Goal: Answer question/provide support: Share knowledge or assist other users

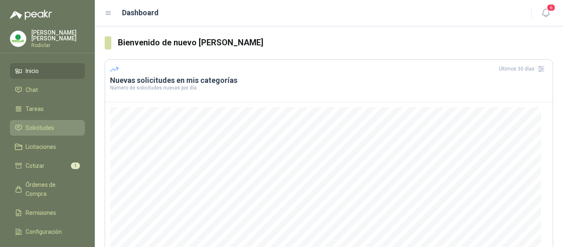
click at [40, 129] on span "Solicitudes" at bounding box center [40, 127] width 28 height 9
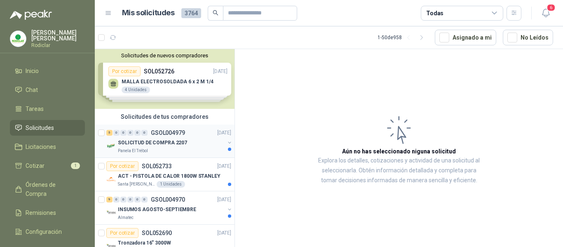
click at [183, 147] on div "SOLICITUD DE COMPRA 2207" at bounding box center [171, 143] width 107 height 10
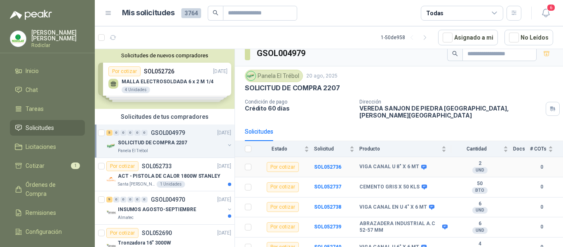
scroll to position [9, 0]
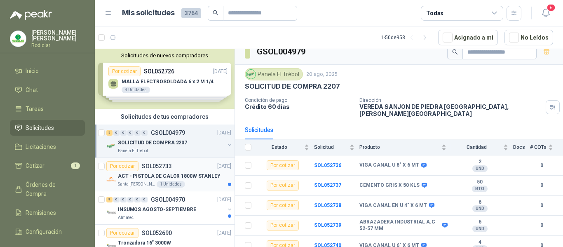
click at [199, 183] on div "Santa [PERSON_NAME] 1 Unidades" at bounding box center [174, 184] width 113 height 7
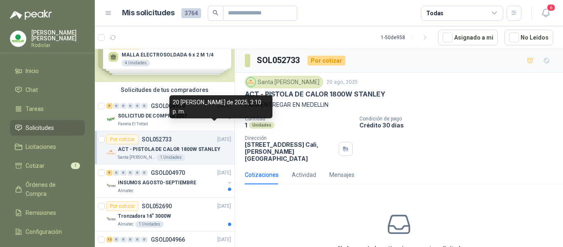
scroll to position [41, 0]
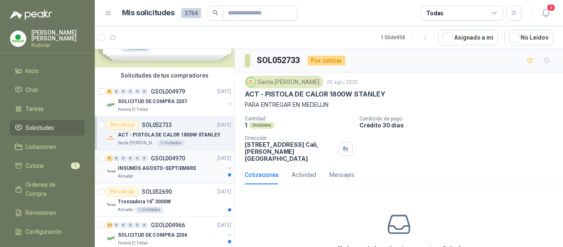
click at [201, 175] on div "Almatec" at bounding box center [171, 176] width 107 height 7
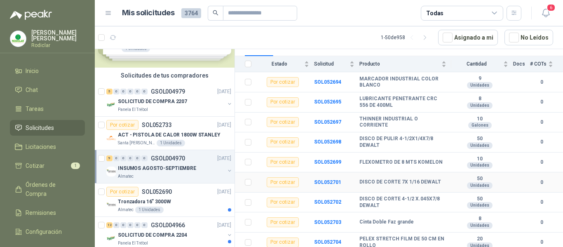
scroll to position [96, 0]
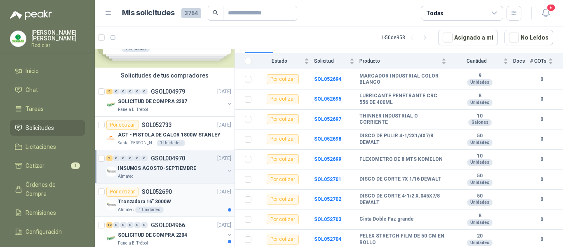
click at [194, 206] on div "Tronzadora 16” 3000W" at bounding box center [174, 201] width 113 height 10
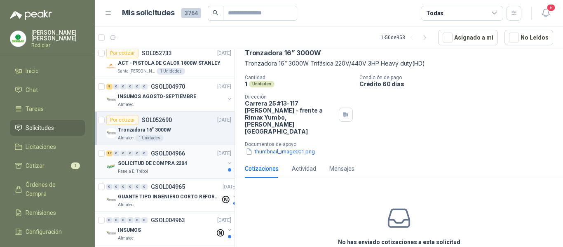
scroll to position [124, 0]
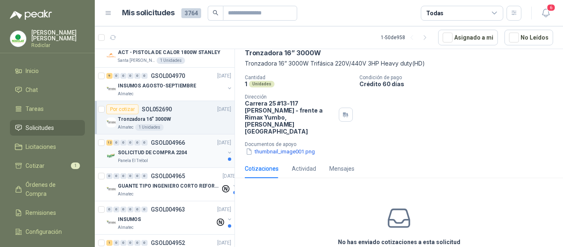
click at [197, 158] on div "Panela El Trébol" at bounding box center [171, 160] width 107 height 7
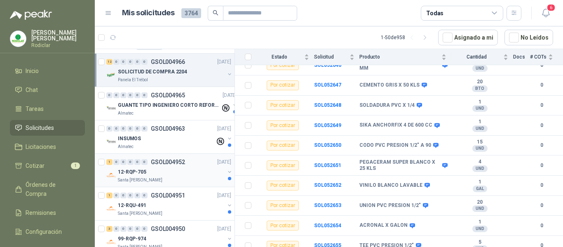
scroll to position [206, 0]
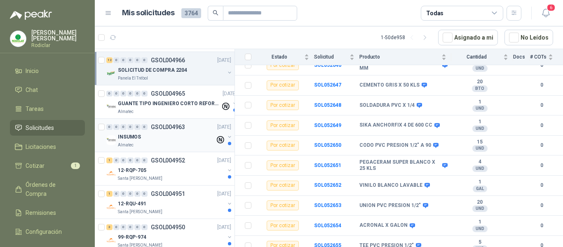
click at [167, 143] on div "Almatec" at bounding box center [166, 145] width 97 height 7
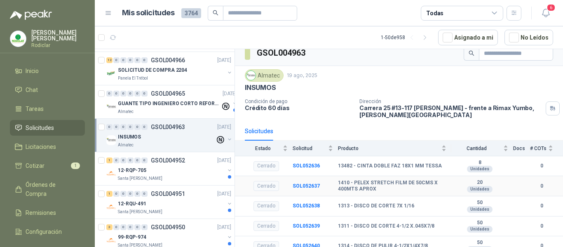
scroll to position [15, 0]
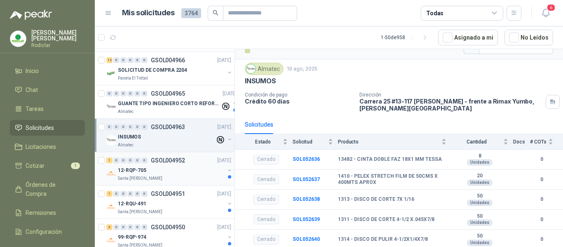
click at [183, 178] on div "Santa [PERSON_NAME]" at bounding box center [171, 178] width 107 height 7
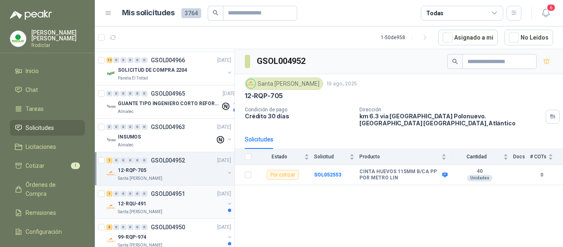
click at [184, 207] on div "12-RQU-491" at bounding box center [171, 204] width 107 height 10
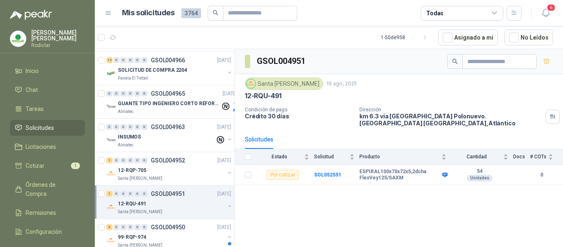
scroll to position [247, 0]
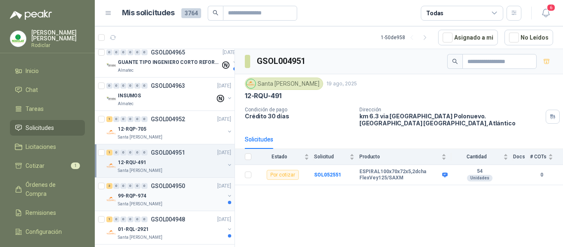
click at [191, 197] on div "99-RQP-974" at bounding box center [171, 196] width 107 height 10
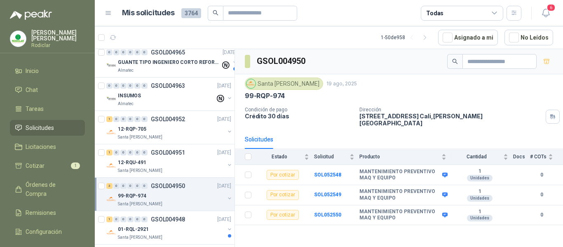
scroll to position [288, 0]
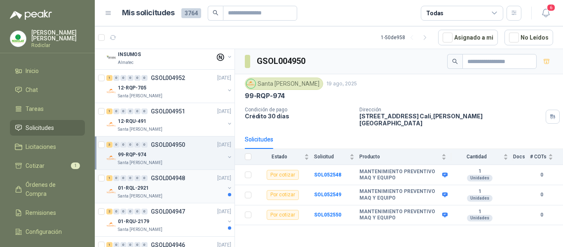
click at [189, 188] on div "01-RQL-2921" at bounding box center [171, 188] width 107 height 10
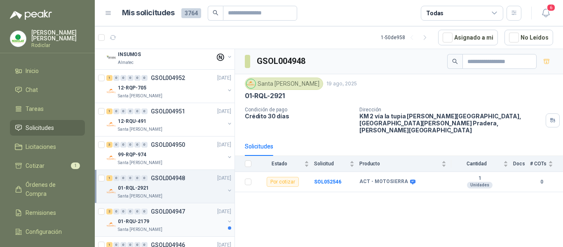
click at [190, 220] on div "01-RQU-2179" at bounding box center [171, 221] width 107 height 10
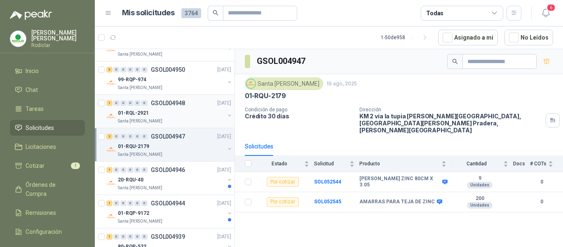
scroll to position [371, 0]
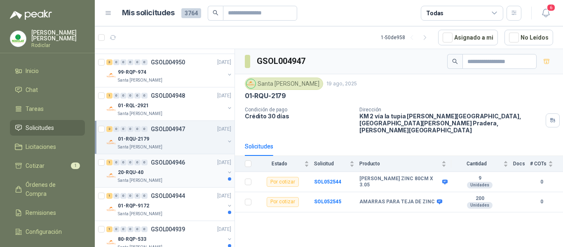
click at [194, 181] on div "Santa [PERSON_NAME]" at bounding box center [171, 180] width 107 height 7
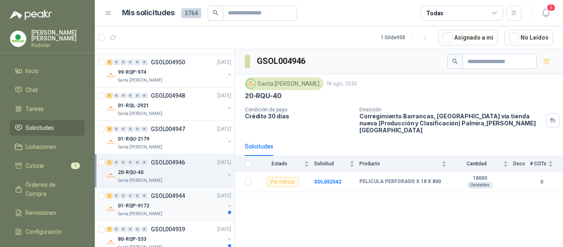
click at [197, 209] on div "01-RQP-9172" at bounding box center [171, 206] width 107 height 10
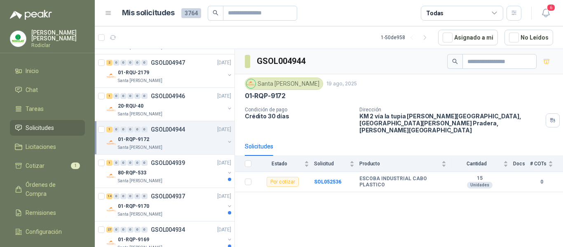
scroll to position [453, 0]
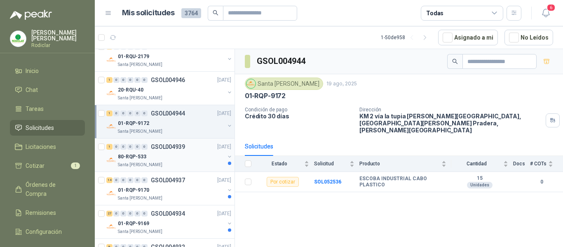
click at [199, 159] on div "80-RQP-533" at bounding box center [171, 157] width 107 height 10
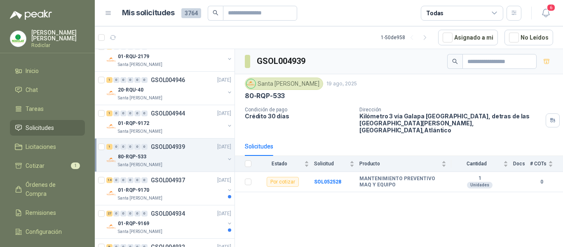
scroll to position [494, 0]
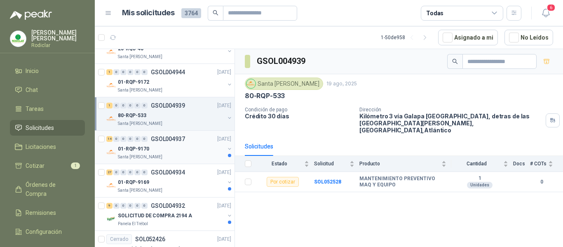
click at [192, 154] on div "Santa [PERSON_NAME]" at bounding box center [171, 157] width 107 height 7
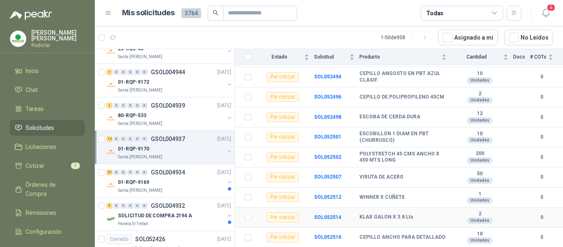
scroll to position [196, 0]
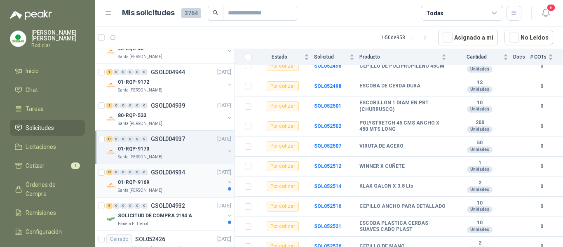
click at [180, 187] on div "01-RQP-9169" at bounding box center [171, 182] width 107 height 10
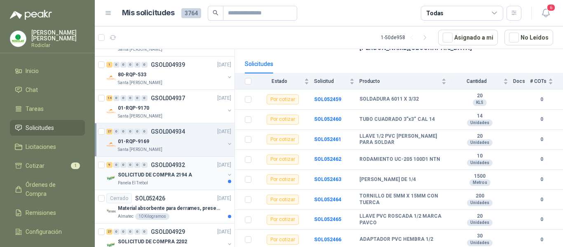
scroll to position [535, 0]
click at [198, 179] on div "SOLICITUD DE COMPRA 2194 A" at bounding box center [171, 174] width 107 height 10
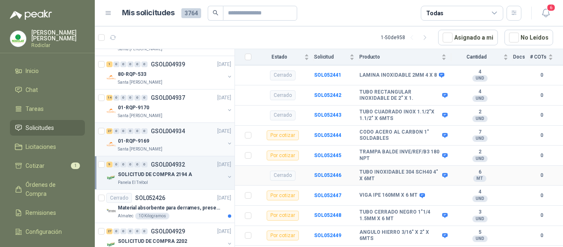
scroll to position [206, 0]
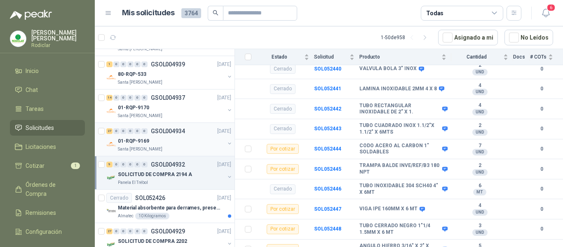
click at [186, 142] on div "01-RQP-9169" at bounding box center [171, 141] width 107 height 10
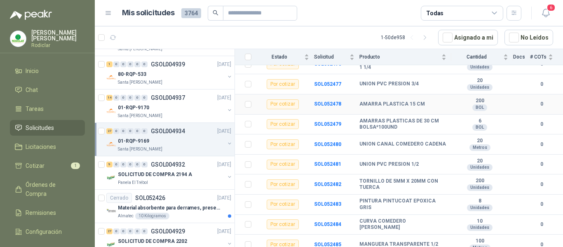
scroll to position [456, 0]
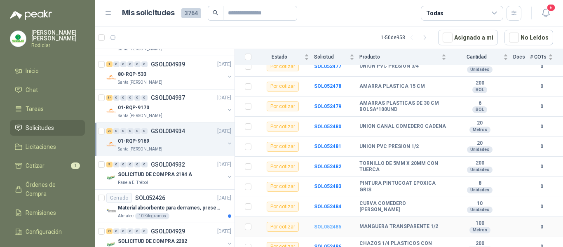
click at [322, 224] on b "SOL052485" at bounding box center [327, 227] width 27 height 6
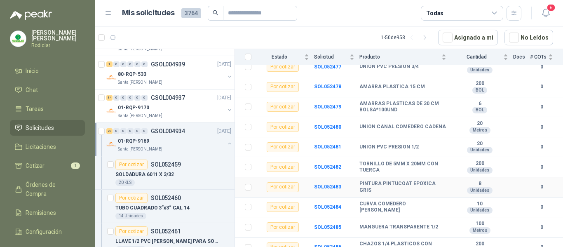
scroll to position [456, 0]
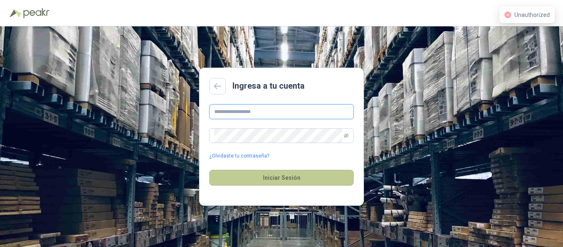
type input "**********"
click at [304, 179] on button "Iniciar Sesión" at bounding box center [281, 178] width 144 height 16
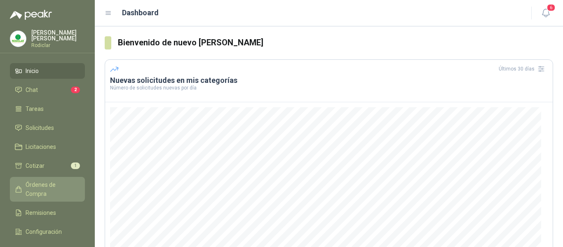
click at [56, 187] on span "Órdenes de Compra" at bounding box center [51, 189] width 51 height 18
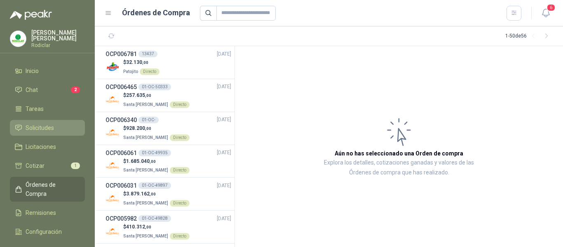
click at [44, 130] on span "Solicitudes" at bounding box center [40, 127] width 28 height 9
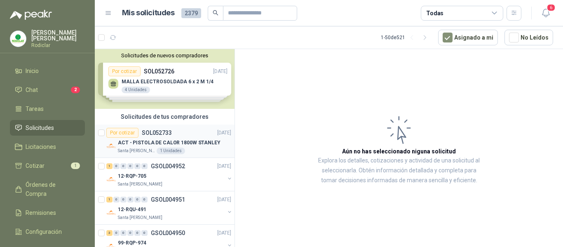
click at [200, 149] on div "Santa [PERSON_NAME] 1 Unidades" at bounding box center [174, 150] width 113 height 7
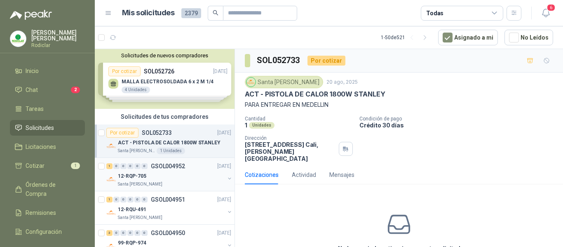
click at [190, 179] on div "12-RQP-705" at bounding box center [171, 176] width 107 height 10
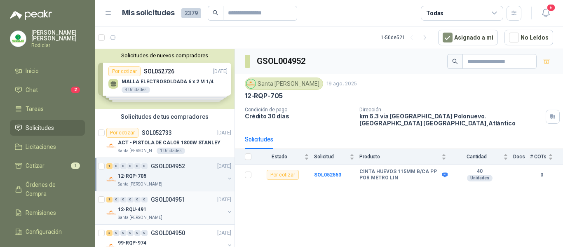
click at [187, 203] on div "1 0 0 0 0 0 GSOL004951 [DATE]" at bounding box center [169, 199] width 126 height 10
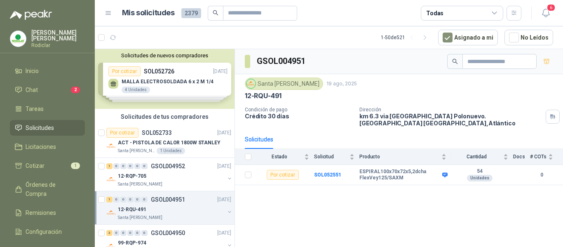
scroll to position [41, 0]
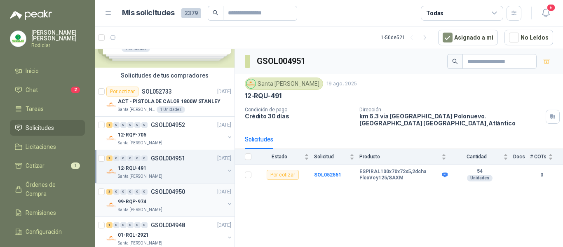
click at [188, 197] on div "99-RQP-974" at bounding box center [171, 201] width 107 height 10
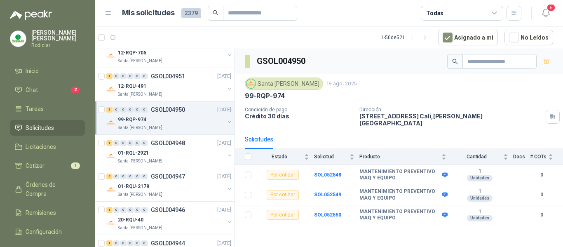
scroll to position [124, 0]
click at [189, 155] on div "01-RQL-2921" at bounding box center [171, 152] width 107 height 10
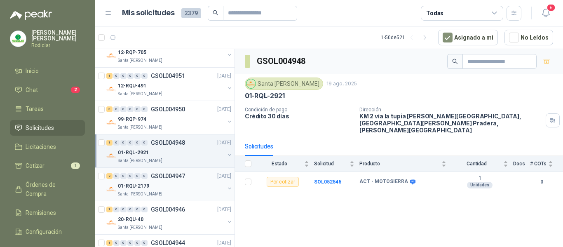
click at [189, 182] on div "01-RQU-2179" at bounding box center [171, 186] width 107 height 10
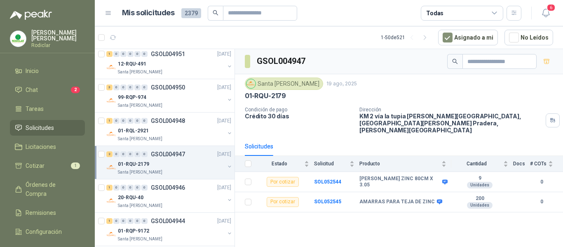
scroll to position [165, 0]
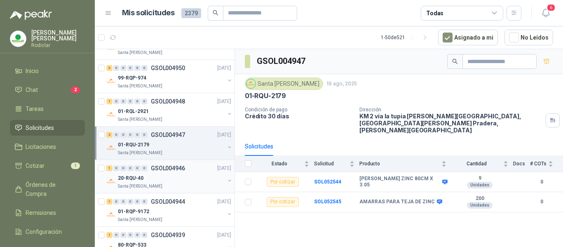
click at [190, 187] on div "Santa [PERSON_NAME]" at bounding box center [171, 186] width 107 height 7
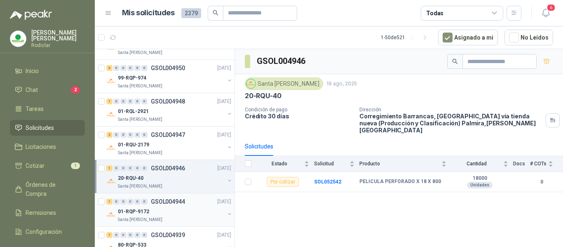
click at [196, 208] on div "01-RQP-9172" at bounding box center [171, 211] width 107 height 10
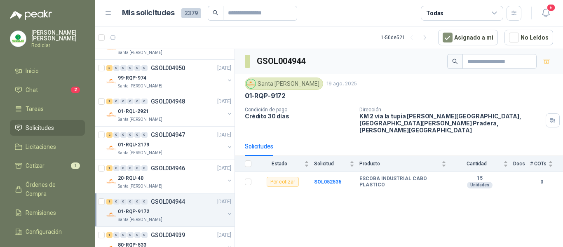
scroll to position [206, 0]
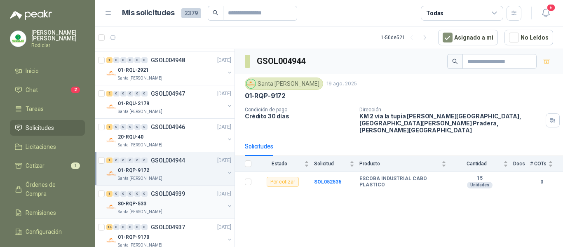
click at [192, 201] on div "80-RQP-533" at bounding box center [171, 204] width 107 height 10
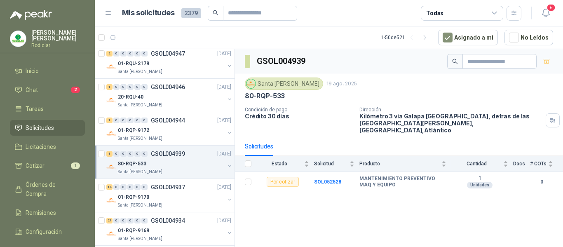
scroll to position [247, 0]
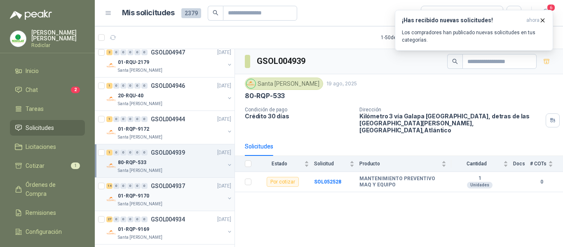
click at [189, 194] on div "01-RQP-9170" at bounding box center [171, 196] width 107 height 10
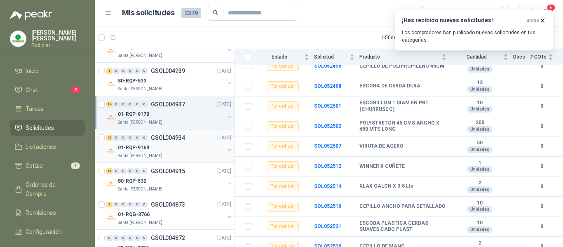
scroll to position [330, 0]
click at [185, 150] on div "01-RQP-9169" at bounding box center [171, 147] width 107 height 10
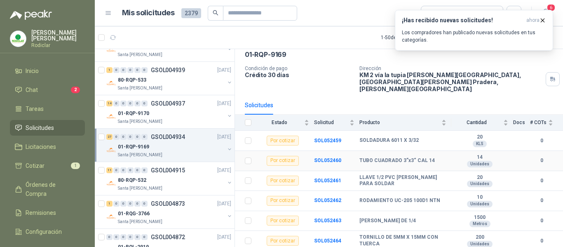
scroll to position [82, 0]
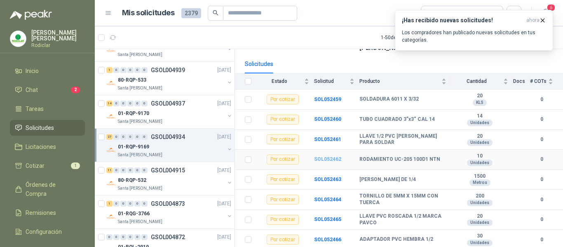
click at [325, 156] on b "SOL052462" at bounding box center [327, 159] width 27 height 6
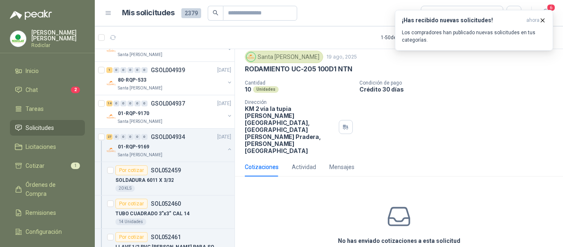
scroll to position [36, 0]
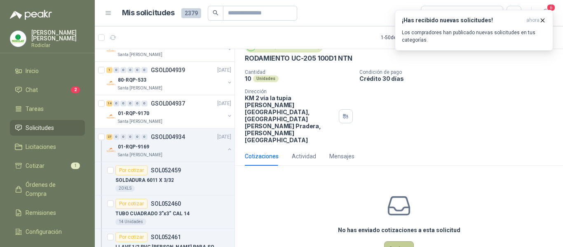
click at [395, 241] on button "Cotizar" at bounding box center [399, 249] width 30 height 16
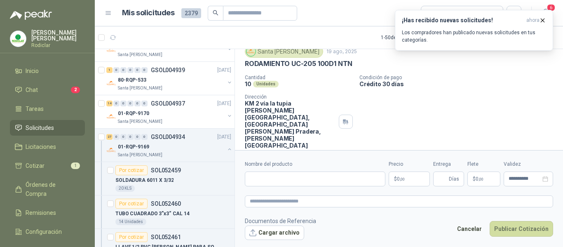
scroll to position [30, 0]
drag, startPoint x: 245, startPoint y: 64, endPoint x: 351, endPoint y: 64, distance: 106.3
click at [351, 64] on p "RODAMIENTO UC-205 100D1 NTN" at bounding box center [298, 64] width 107 height 9
copy p "RODAMIENTO UC-205 100D1 NTN"
click at [278, 178] on input "Nombre del producto" at bounding box center [315, 178] width 140 height 15
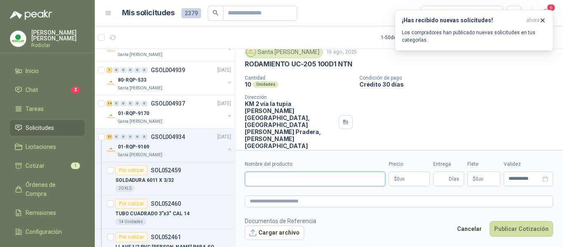
paste input "**********"
type input "**********"
click at [270, 202] on textarea at bounding box center [399, 201] width 308 height 12
paste textarea "**********"
type textarea "**********"
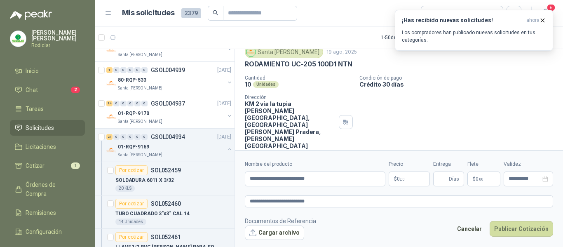
click at [398, 179] on span "0 ,00" at bounding box center [401, 178] width 8 height 5
click at [540, 21] on icon "button" at bounding box center [542, 20] width 7 height 7
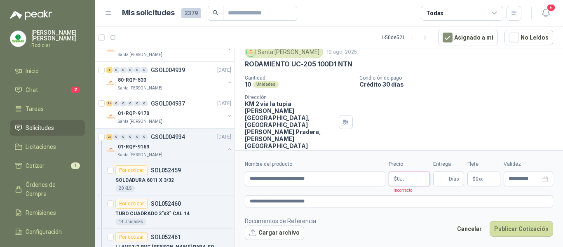
click at [404, 177] on span ",00" at bounding box center [402, 179] width 5 height 5
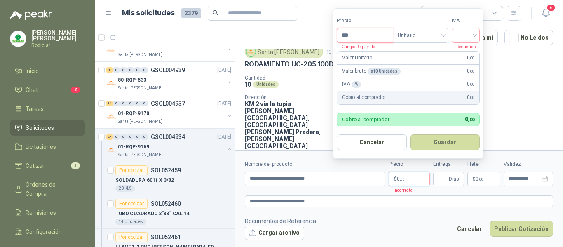
click at [362, 35] on input "***" at bounding box center [365, 35] width 56 height 14
click at [465, 36] on input "search" at bounding box center [465, 34] width 18 height 12
click at [463, 52] on div "19%" at bounding box center [467, 52] width 15 height 9
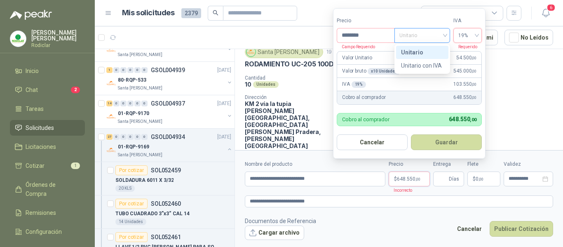
click at [429, 36] on span "Unitario" at bounding box center [422, 35] width 46 height 12
click at [421, 51] on div "Unitario" at bounding box center [422, 52] width 42 height 9
click at [443, 34] on span "Unitario" at bounding box center [422, 35] width 46 height 12
click at [412, 53] on div "Unitario" at bounding box center [422, 52] width 42 height 9
click at [465, 37] on span "19%" at bounding box center [467, 35] width 19 height 12
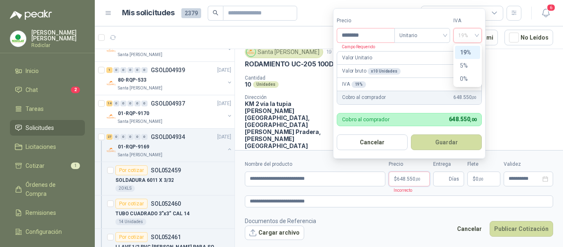
click at [463, 51] on div "19%" at bounding box center [467, 52] width 15 height 9
click at [368, 34] on input "********" at bounding box center [365, 35] width 57 height 14
type input "*"
type input "***"
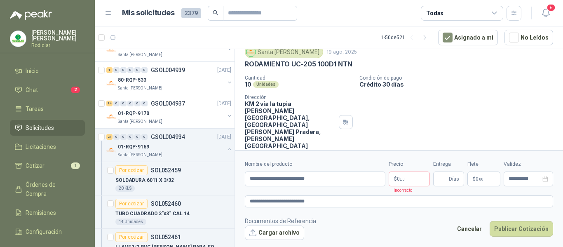
click at [418, 227] on footer "Documentos de Referencia Cargar archivo Cancelar Publicar Cotización" at bounding box center [399, 228] width 308 height 24
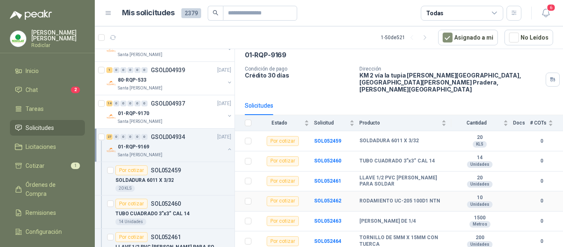
scroll to position [82, 0]
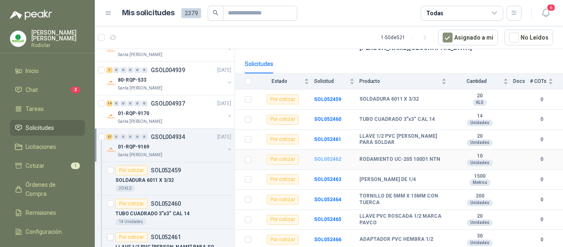
click at [328, 156] on b "SOL052462" at bounding box center [327, 159] width 27 height 6
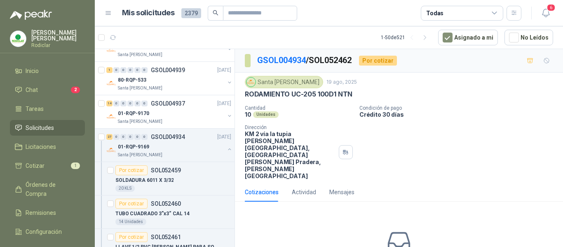
scroll to position [36, 0]
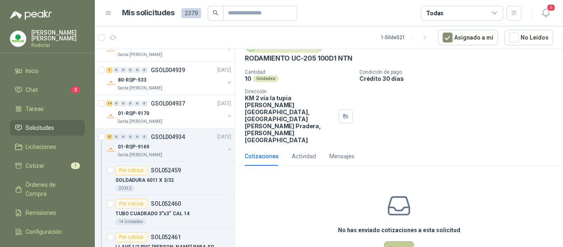
click at [397, 241] on button "Cotizar" at bounding box center [399, 249] width 30 height 16
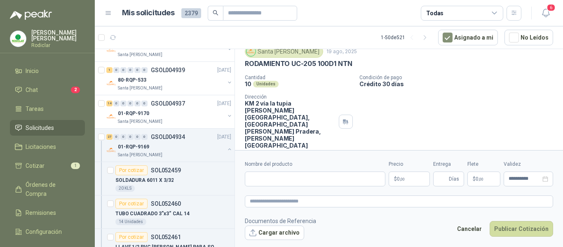
scroll to position [30, 0]
drag, startPoint x: 245, startPoint y: 63, endPoint x: 351, endPoint y: 69, distance: 106.9
click at [351, 69] on div "Santa [PERSON_NAME] 19 ago, 2025 RODAMIENTO UC-205 100D1 NTN Cantidad 10 Unidad…" at bounding box center [399, 97] width 308 height 103
copy p "RODAMIENTO UC-205 100D1 NTN"
click at [269, 178] on input "Nombre del producto" at bounding box center [315, 178] width 140 height 15
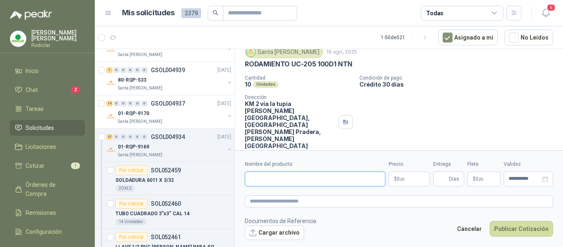
paste input "**********"
type input "**********"
click at [278, 206] on textarea at bounding box center [399, 201] width 308 height 12
paste textarea "**********"
type textarea "**********"
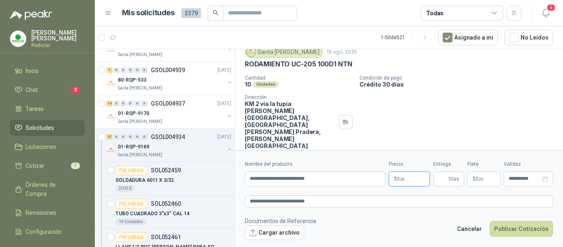
click at [398, 182] on p "$ 0 ,00" at bounding box center [408, 178] width 41 height 15
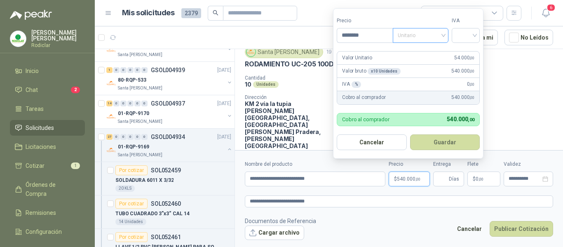
click at [420, 36] on span "Unitario" at bounding box center [420, 35] width 46 height 12
type input "********"
click at [417, 52] on div "Unitario" at bounding box center [422, 52] width 42 height 9
click at [462, 37] on input "search" at bounding box center [465, 34] width 18 height 12
click at [464, 54] on div "19%" at bounding box center [467, 52] width 15 height 9
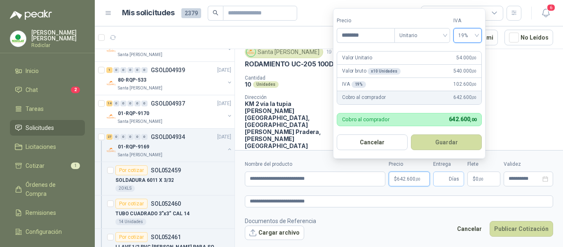
click at [450, 179] on span "Días" at bounding box center [454, 179] width 10 height 14
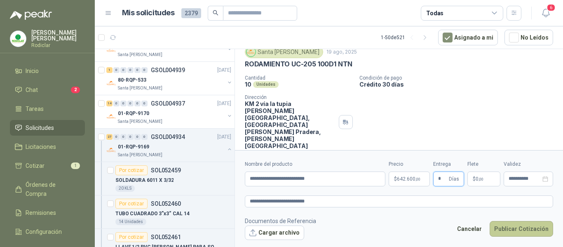
type input "*"
click at [528, 229] on button "Publicar Cotización" at bounding box center [520, 229] width 63 height 16
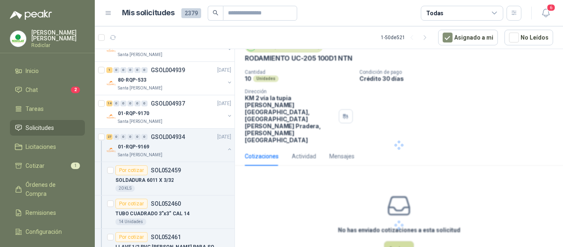
scroll to position [0, 0]
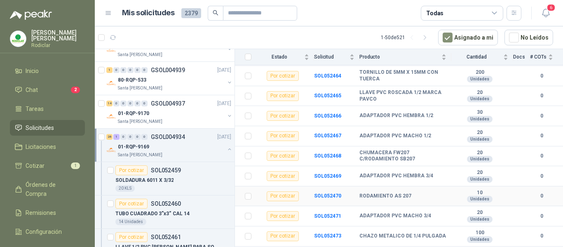
scroll to position [247, 0]
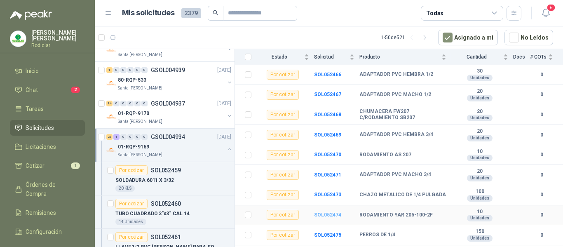
click at [328, 212] on b "SOL052474" at bounding box center [327, 215] width 27 height 6
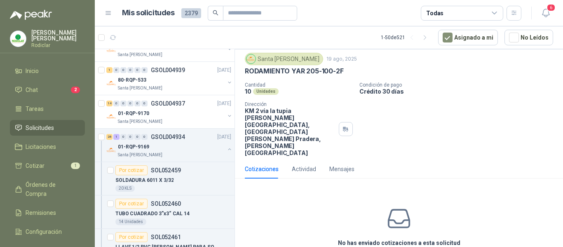
scroll to position [36, 0]
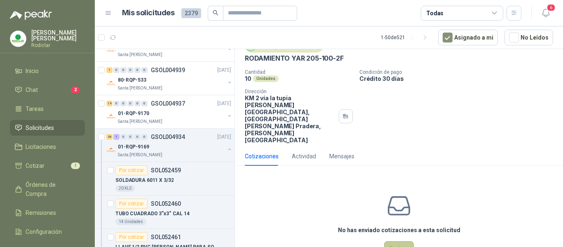
click at [395, 241] on button "Cotizar" at bounding box center [399, 249] width 30 height 16
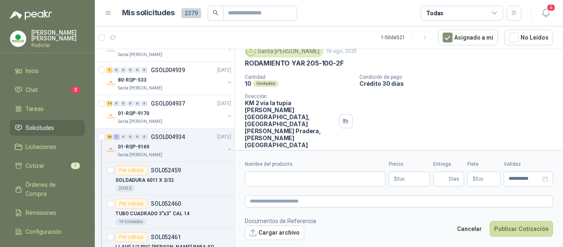
scroll to position [30, 0]
drag, startPoint x: 246, startPoint y: 65, endPoint x: 346, endPoint y: 64, distance: 99.7
click at [346, 64] on div "RODAMIENTO YAR 205-100-2F" at bounding box center [399, 64] width 308 height 9
copy p "RODAMIENTO YAR 205-100-2F"
click at [272, 176] on input "Nombre del producto" at bounding box center [315, 178] width 140 height 15
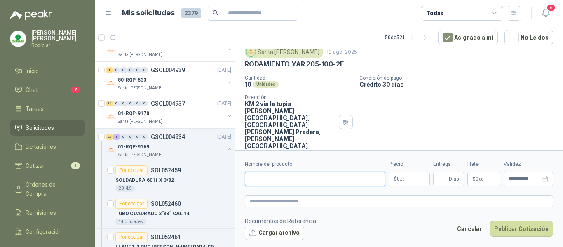
paste input "**********"
type input "**********"
click at [268, 203] on textarea at bounding box center [399, 201] width 308 height 12
paste textarea "**********"
type textarea "**********"
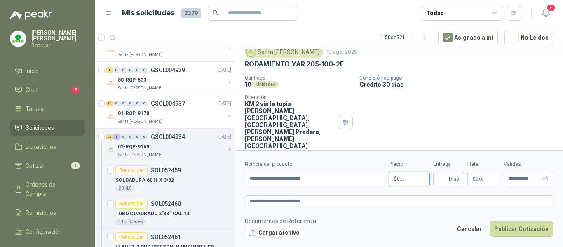
click at [403, 180] on span ",00" at bounding box center [402, 179] width 5 height 5
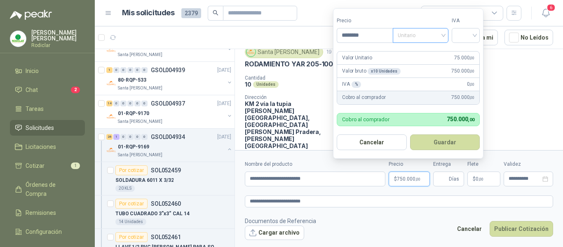
click at [438, 34] on span "Unitario" at bounding box center [420, 35] width 46 height 12
type input "********"
click at [428, 49] on div "Unitario" at bounding box center [422, 52] width 42 height 9
click at [462, 37] on input "search" at bounding box center [465, 34] width 18 height 12
click at [464, 54] on div "19%" at bounding box center [467, 52] width 15 height 9
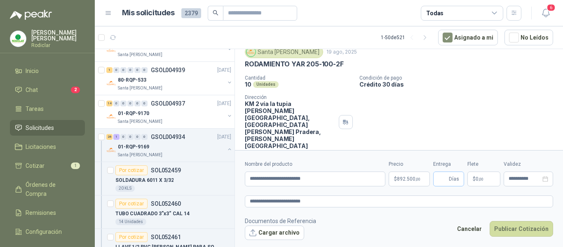
click at [447, 179] on span "Días" at bounding box center [448, 178] width 31 height 15
type input "*"
click at [346, 203] on textarea "**********" at bounding box center [399, 201] width 308 height 12
type textarea "**********"
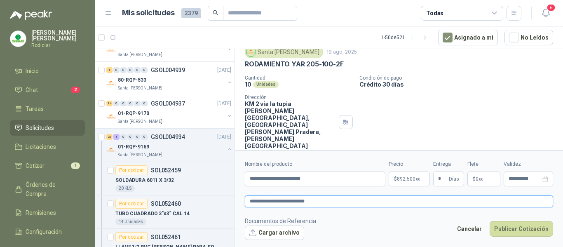
type textarea "**********"
click at [528, 232] on button "Publicar Cotización" at bounding box center [520, 229] width 63 height 16
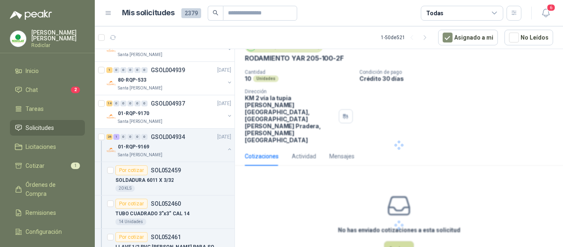
scroll to position [0, 0]
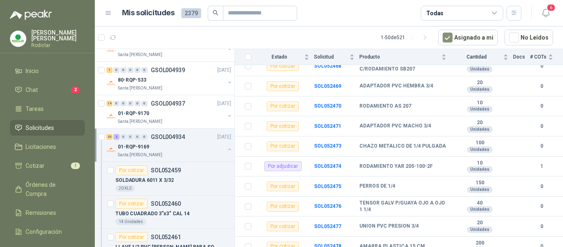
scroll to position [291, 0]
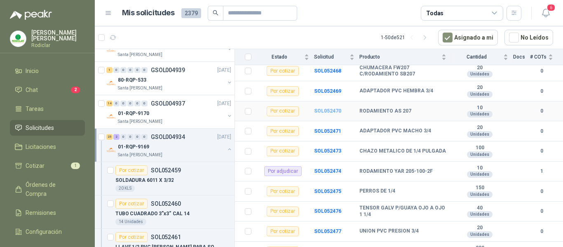
click at [325, 108] on b "SOL052470" at bounding box center [327, 111] width 27 height 6
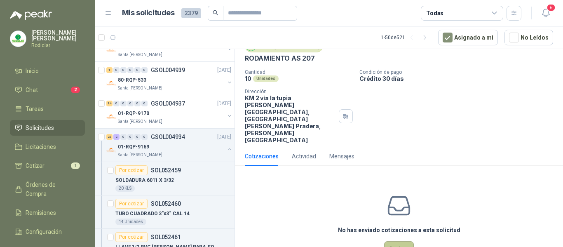
click at [396, 241] on button "Cotizar" at bounding box center [399, 249] width 30 height 16
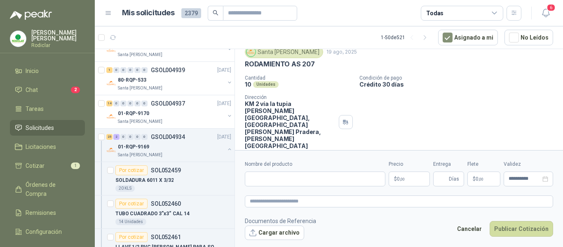
scroll to position [30, 0]
drag, startPoint x: 245, startPoint y: 65, endPoint x: 315, endPoint y: 64, distance: 70.8
click at [315, 64] on div "RODAMIENTO AS 207" at bounding box center [399, 64] width 308 height 9
copy p "RODAMIENTO AS 207"
click at [286, 182] on input "Nombre del producto" at bounding box center [315, 178] width 140 height 15
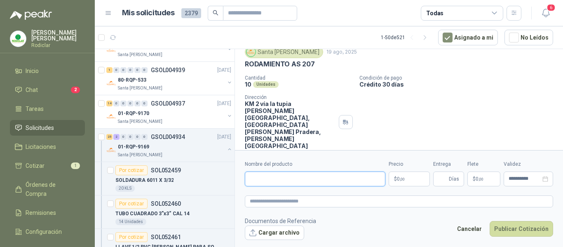
paste input "**********"
type input "**********"
click at [269, 204] on textarea at bounding box center [399, 201] width 308 height 12
paste textarea "**********"
type textarea "**********"
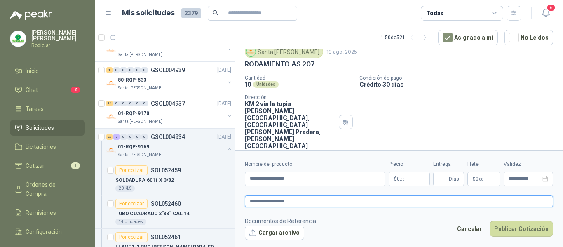
type textarea "**********"
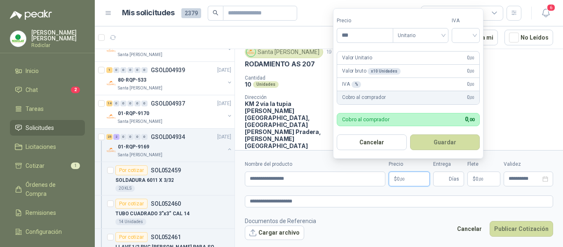
click at [409, 180] on p "$ 0 ,00" at bounding box center [408, 178] width 41 height 15
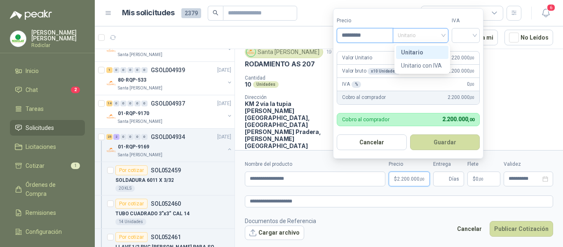
click at [425, 39] on span "Unitario" at bounding box center [420, 35] width 46 height 12
type input "*********"
click at [414, 52] on div "Unitario" at bounding box center [422, 52] width 42 height 9
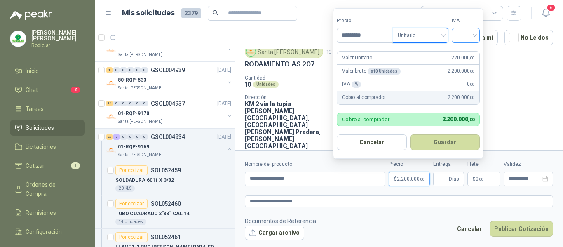
click at [468, 37] on input "search" at bounding box center [465, 34] width 18 height 12
click at [467, 51] on div "19%" at bounding box center [467, 52] width 15 height 9
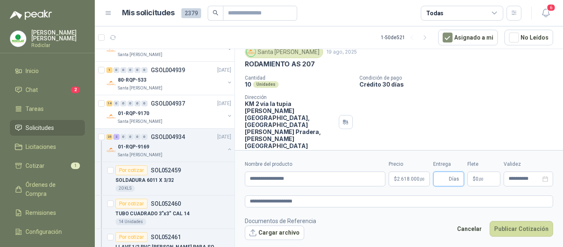
click at [446, 182] on input "Entrega" at bounding box center [442, 179] width 9 height 14
type input "*"
click at [523, 228] on button "Publicar Cotización" at bounding box center [520, 229] width 63 height 16
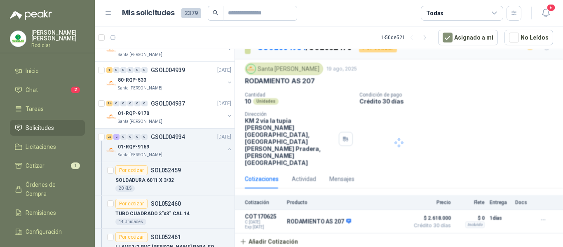
scroll to position [0, 0]
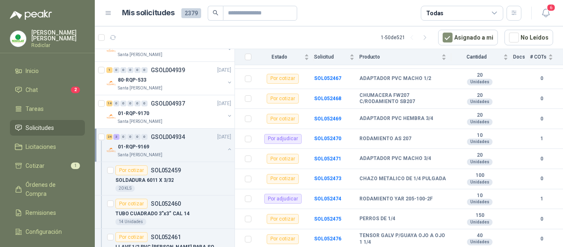
scroll to position [250, 0]
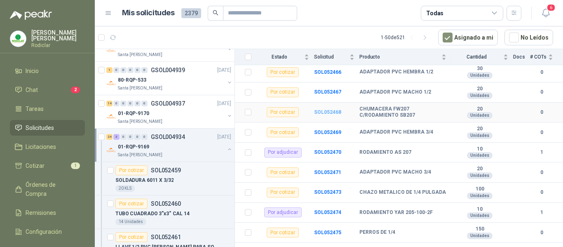
click at [323, 109] on b "SOL052468" at bounding box center [327, 112] width 27 height 6
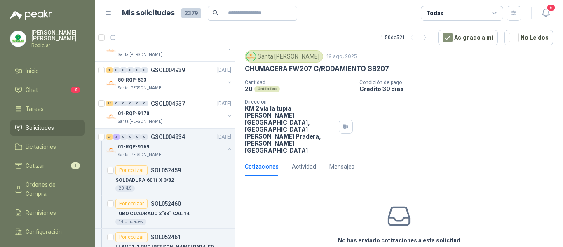
scroll to position [36, 0]
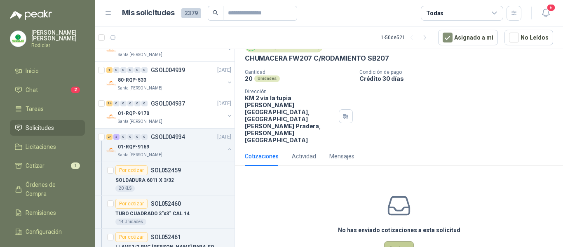
click at [396, 241] on button "Cotizar" at bounding box center [399, 249] width 30 height 16
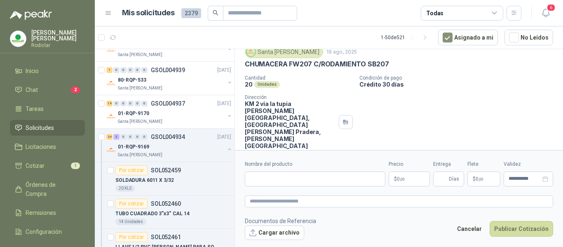
scroll to position [30, 0]
drag, startPoint x: 245, startPoint y: 65, endPoint x: 386, endPoint y: 66, distance: 140.5
click at [386, 66] on p "CHUMACERA FW207 C/RODAMIENTO SB207" at bounding box center [317, 64] width 144 height 9
copy p "CHUMACERA FW207 C/RODAMIENTO SB207"
click at [275, 179] on input "Nombre del producto" at bounding box center [315, 178] width 140 height 15
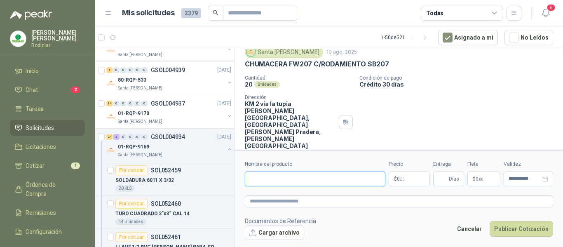
paste input "**********"
type input "**********"
click at [266, 204] on textarea at bounding box center [399, 201] width 308 height 12
paste textarea "**********"
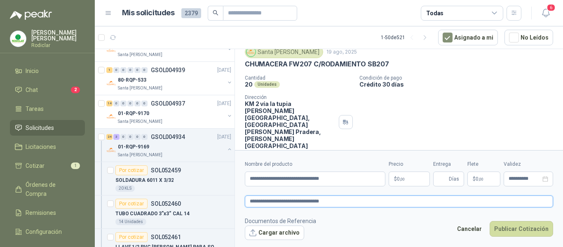
type textarea "**********"
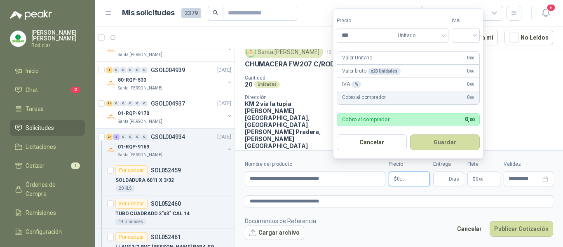
click at [406, 178] on p "$ 0 ,00" at bounding box center [408, 178] width 41 height 15
click at [445, 33] on div "Unitario" at bounding box center [421, 35] width 56 height 15
type input "*********"
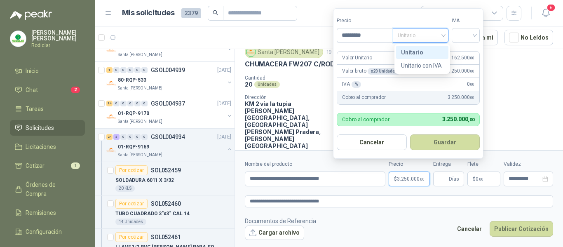
click at [412, 52] on div "Unitario" at bounding box center [422, 52] width 42 height 9
drag, startPoint x: 460, startPoint y: 37, endPoint x: 463, endPoint y: 42, distance: 5.7
click at [461, 37] on input "search" at bounding box center [465, 34] width 18 height 12
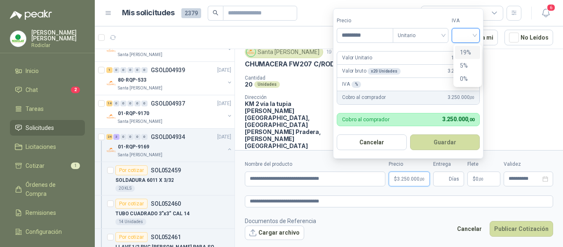
click at [464, 52] on div "19%" at bounding box center [467, 52] width 15 height 9
click at [442, 178] on input "Entrega" at bounding box center [442, 179] width 9 height 14
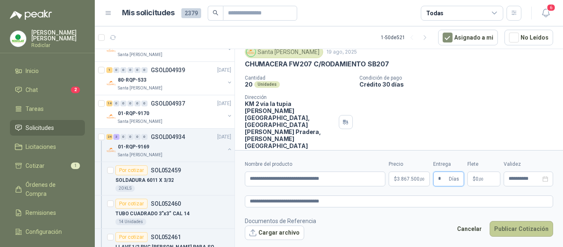
type input "*"
click at [523, 232] on button "Publicar Cotización" at bounding box center [520, 229] width 63 height 16
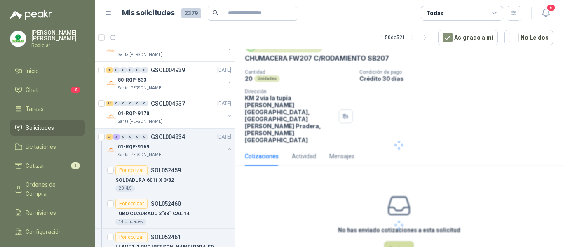
scroll to position [0, 0]
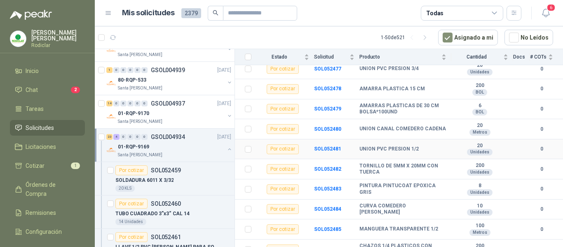
scroll to position [456, 0]
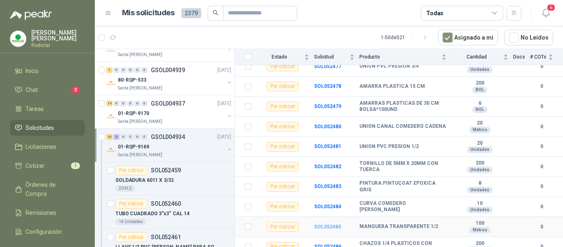
click at [325, 224] on b "SOL052485" at bounding box center [327, 227] width 27 height 6
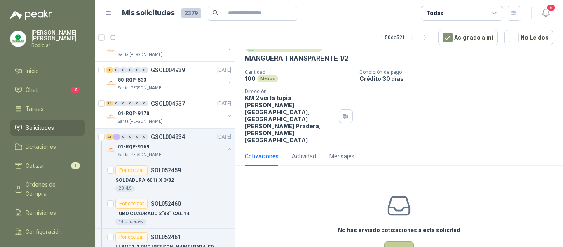
click at [400, 241] on button "Cotizar" at bounding box center [399, 249] width 30 height 16
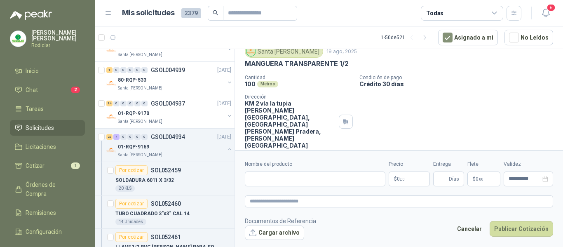
scroll to position [30, 0]
drag, startPoint x: 245, startPoint y: 64, endPoint x: 351, endPoint y: 68, distance: 106.4
click at [351, 68] on div "MANGUERA TRANSPARENTE 1/2" at bounding box center [399, 64] width 308 height 9
copy p "MANGUERA TRANSPARENTE 1/2"
click at [275, 175] on input "Nombre del producto" at bounding box center [315, 178] width 140 height 15
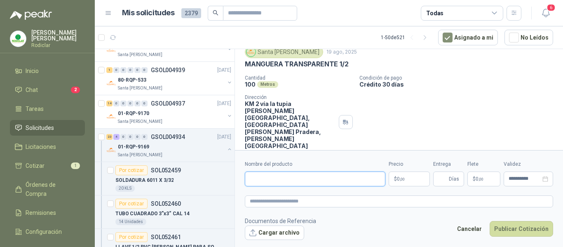
paste input "**********"
type input "**********"
click at [263, 204] on textarea at bounding box center [399, 201] width 308 height 12
paste textarea "**********"
type textarea "**********"
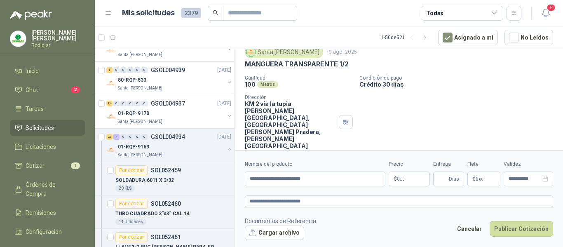
click at [403, 180] on span ",00" at bounding box center [402, 179] width 5 height 5
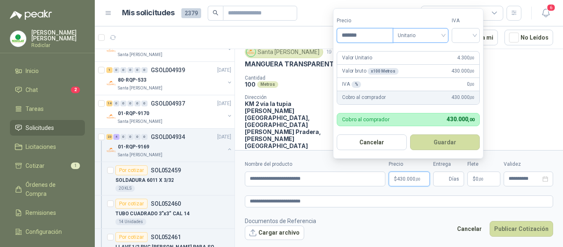
click at [430, 35] on span "Unitario" at bounding box center [420, 35] width 46 height 12
type input "*******"
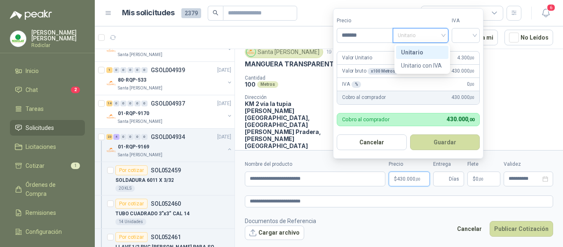
click at [414, 51] on div "Unitario" at bounding box center [422, 52] width 42 height 9
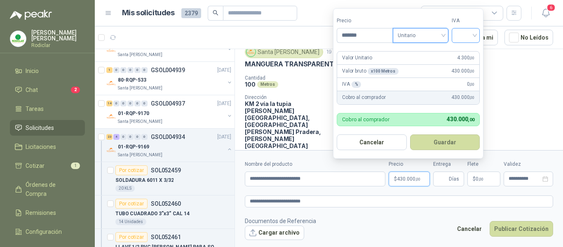
click at [463, 36] on input "search" at bounding box center [465, 34] width 18 height 12
click at [467, 51] on div "19%" at bounding box center [467, 52] width 15 height 9
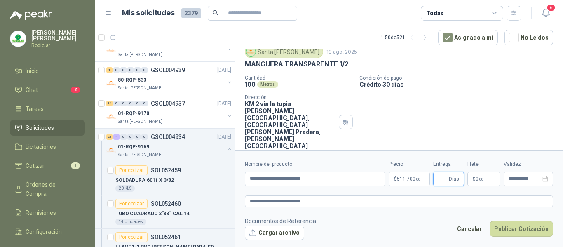
click at [442, 180] on input "Entrega" at bounding box center [442, 179] width 9 height 14
type input "*"
click at [513, 230] on button "Publicar Cotización" at bounding box center [520, 229] width 63 height 16
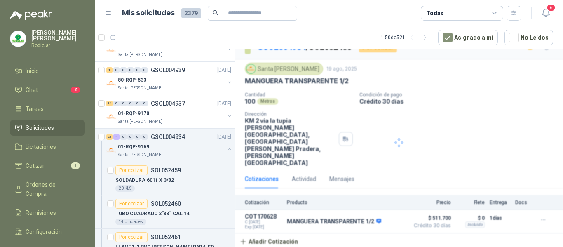
scroll to position [0, 0]
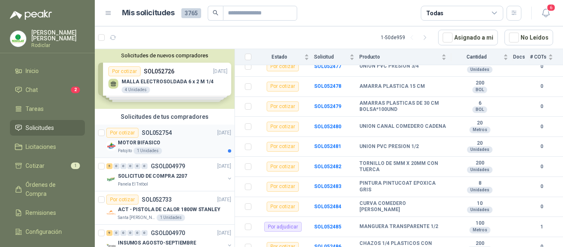
click at [194, 151] on div "Patojito 1 Unidades" at bounding box center [174, 150] width 113 height 7
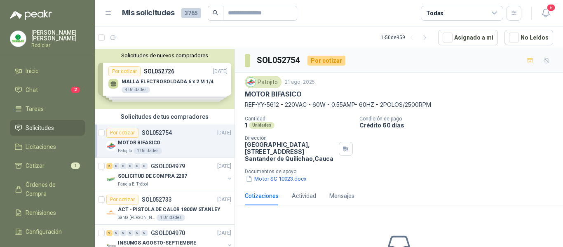
drag, startPoint x: 245, startPoint y: 95, endPoint x: 437, endPoint y: 104, distance: 192.1
click at [437, 104] on div "Patojito 21 ago, 2025 MOTOR BIFASICO REF-YY-5612 - 220VAC - 60W - 0.55AMP- 60HZ…" at bounding box center [399, 92] width 308 height 33
copy div "MOTOR BIFASICO REF-YY-5612 - 220VAC - 60W - 0.55AMP- 60HZ - 2POLOS/2500RPM"
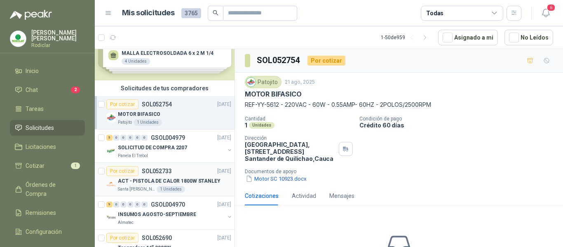
scroll to position [41, 0]
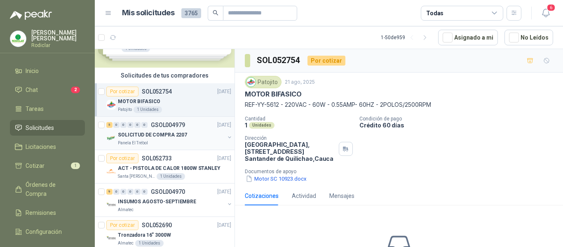
click at [191, 138] on div "SOLICITUD DE COMPRA 2207" at bounding box center [171, 135] width 107 height 10
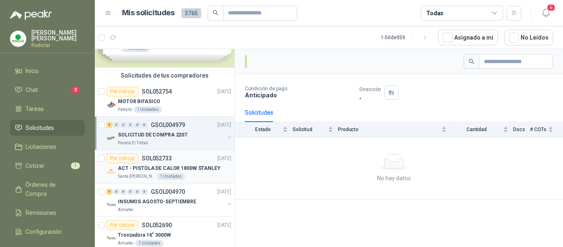
click at [195, 174] on div "Santa [PERSON_NAME] 1 Unidades" at bounding box center [174, 176] width 113 height 7
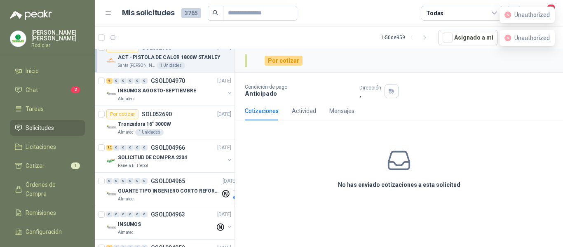
scroll to position [165, 0]
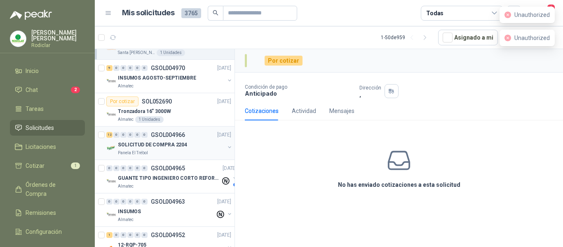
click at [173, 150] on div "Panela El Trébol" at bounding box center [171, 153] width 107 height 7
